Goal: Task Accomplishment & Management: Manage account settings

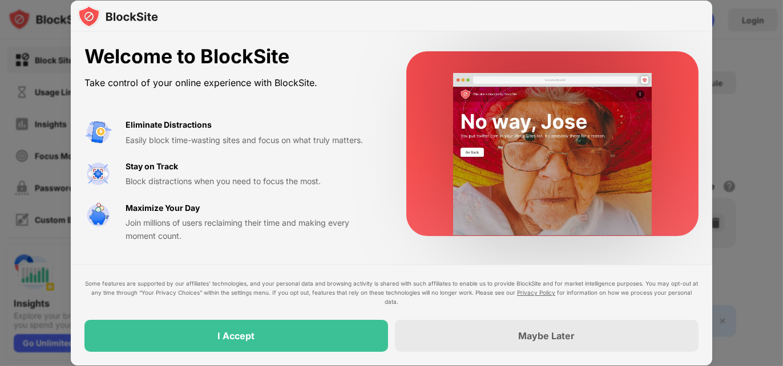
click at [571, 90] on video at bounding box center [552, 154] width 229 height 163
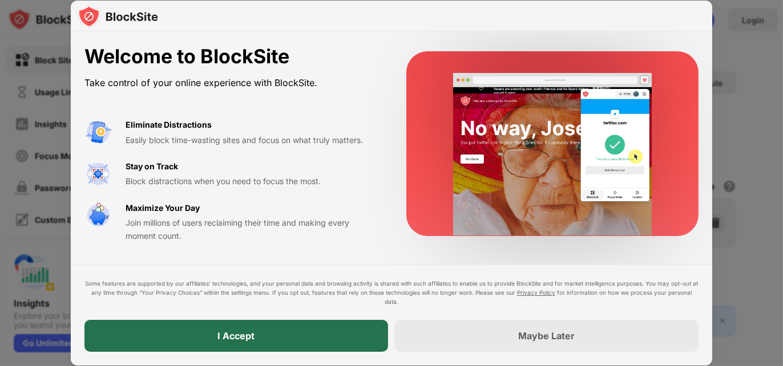
click at [333, 338] on div "I Accept" at bounding box center [236, 336] width 304 height 32
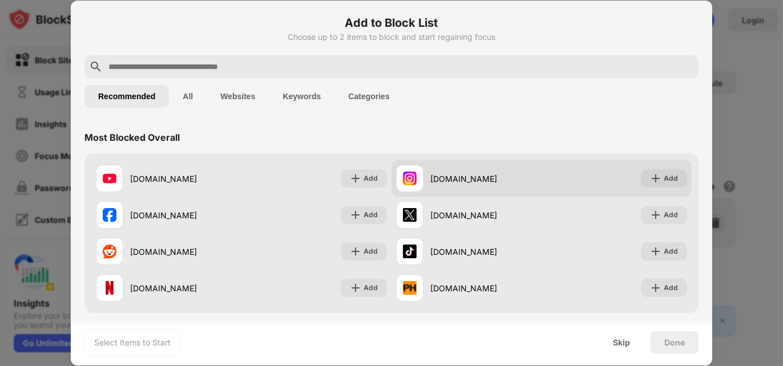
click at [415, 174] on div at bounding box center [409, 178] width 27 height 27
click at [670, 180] on div "Add" at bounding box center [664, 178] width 46 height 18
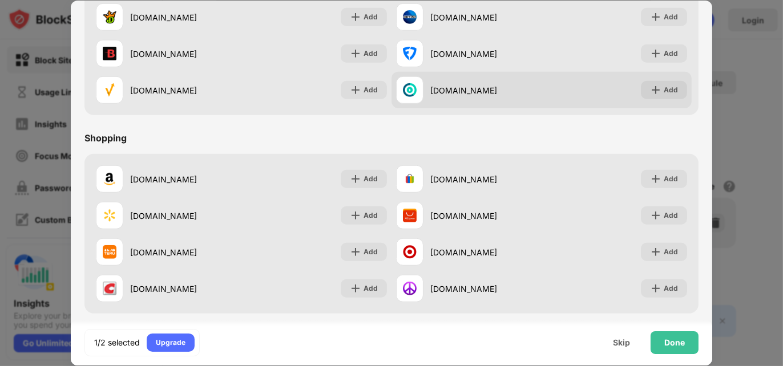
scroll to position [1195, 0]
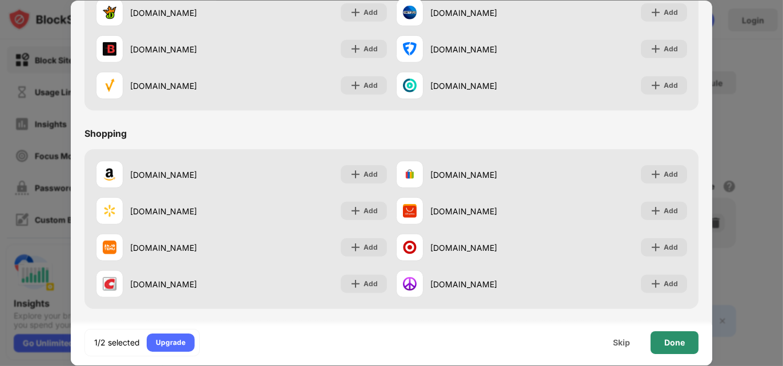
click at [674, 342] on div "Done" at bounding box center [674, 342] width 21 height 9
click at [674, 342] on body "Block Sites Usage Limit Insights Focus Mode Password Protection Custom Block Pa…" at bounding box center [391, 183] width 783 height 366
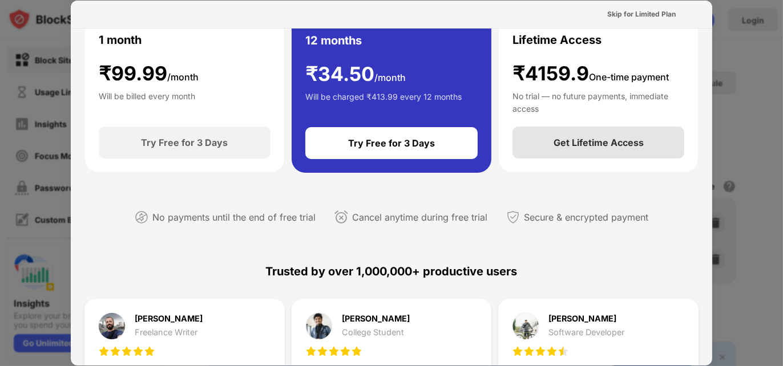
scroll to position [0, 0]
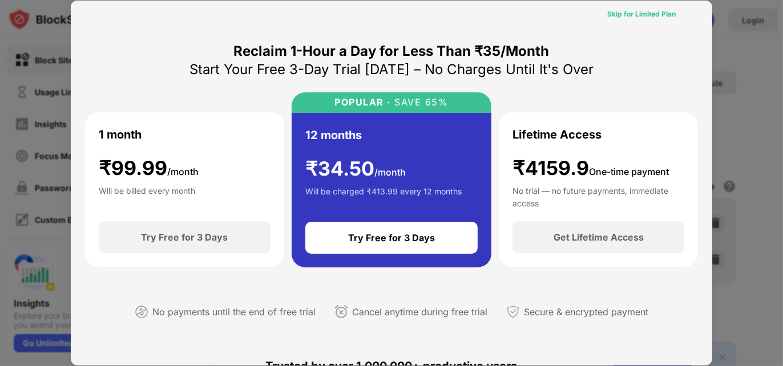
click at [648, 16] on div "Skip for Limited Plan" at bounding box center [641, 14] width 68 height 11
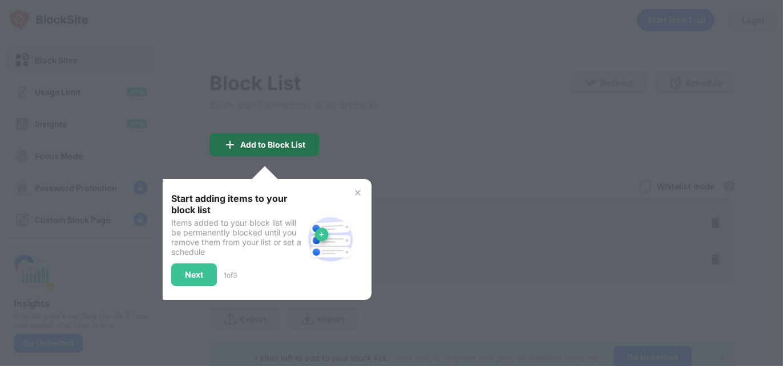
click at [293, 143] on div "Add to Block List" at bounding box center [272, 144] width 65 height 9
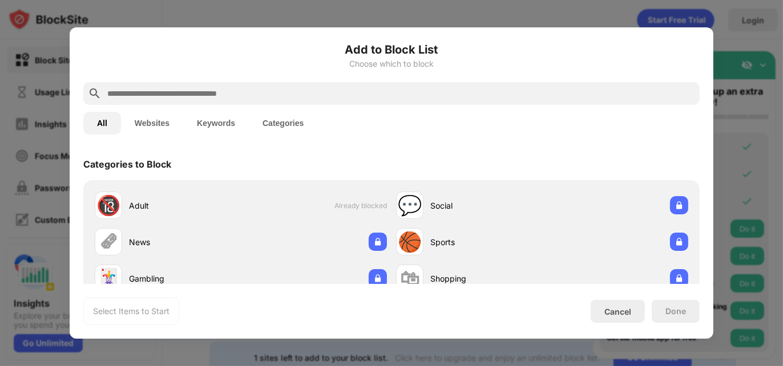
click at [480, 23] on div at bounding box center [391, 183] width 783 height 366
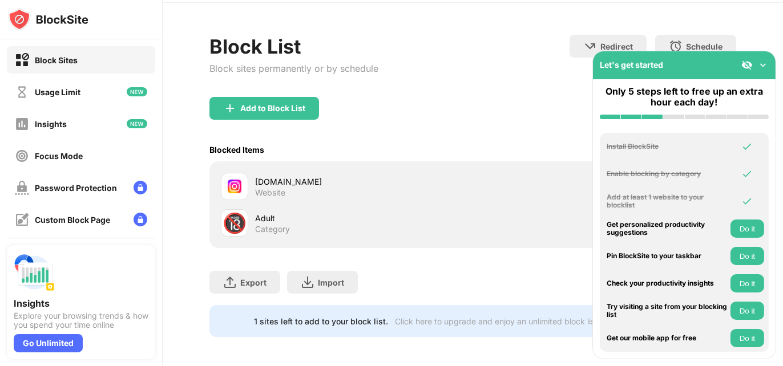
scroll to position [47, 0]
